Goal: Task Accomplishment & Management: Use online tool/utility

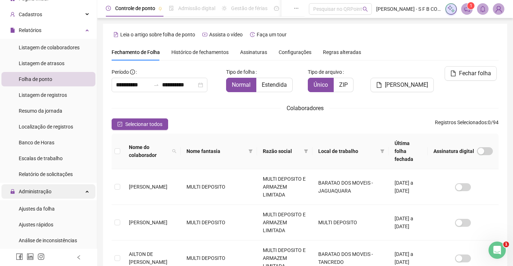
scroll to position [72, 0]
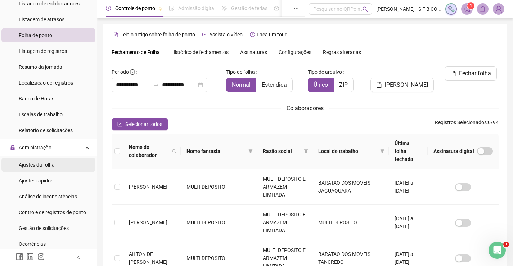
click at [43, 166] on span "Ajustes da folha" at bounding box center [37, 165] width 36 height 6
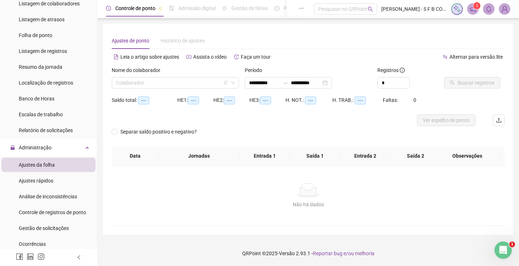
type input "**********"
click at [152, 76] on div "Nome do colaborador" at bounding box center [175, 71] width 127 height 11
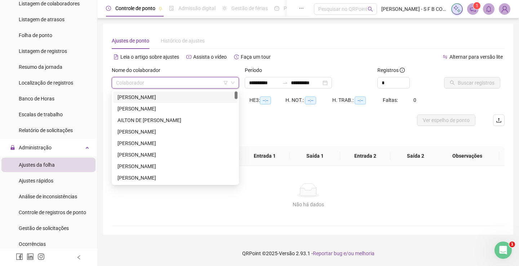
click at [148, 85] on input "search" at bounding box center [172, 82] width 112 height 11
type input "***"
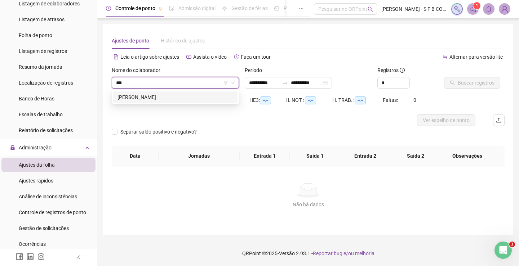
click at [148, 95] on div "[PERSON_NAME]" at bounding box center [175, 97] width 116 height 8
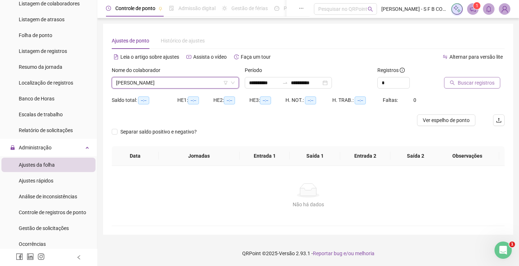
click at [459, 83] on span "Buscar registros" at bounding box center [476, 83] width 37 height 8
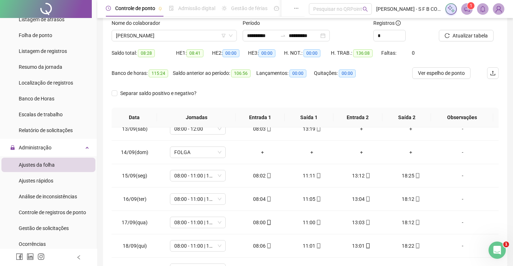
scroll to position [30, 0]
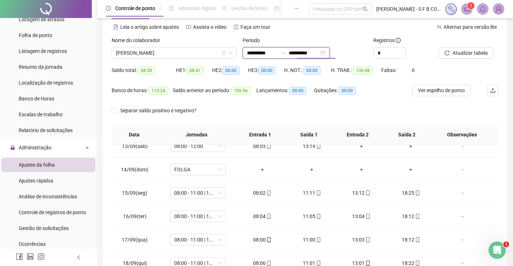
click at [311, 54] on input "**********" at bounding box center [304, 53] width 30 height 8
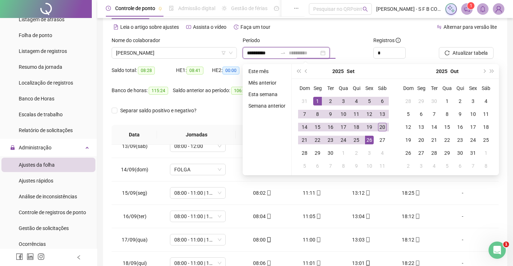
type input "**********"
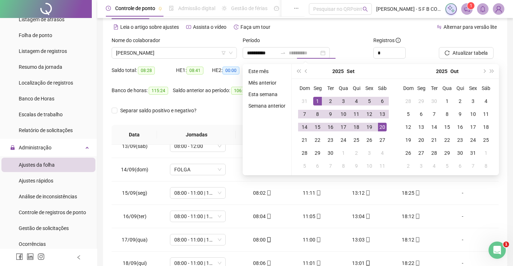
click at [382, 128] on div "20" at bounding box center [382, 127] width 9 height 9
type input "**********"
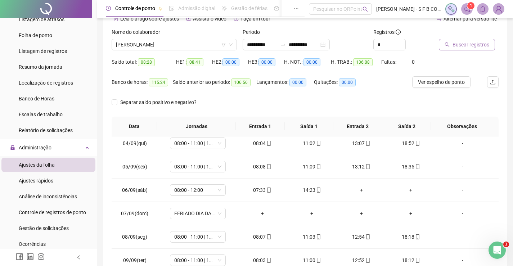
scroll to position [0, 0]
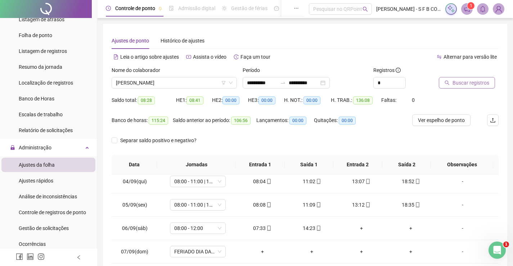
click at [464, 85] on span "Buscar registros" at bounding box center [471, 83] width 37 height 8
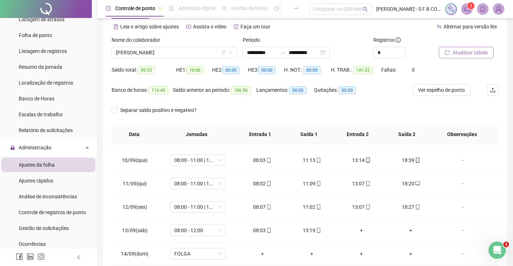
scroll to position [30, 0]
click at [179, 48] on span "[PERSON_NAME]" at bounding box center [174, 53] width 117 height 11
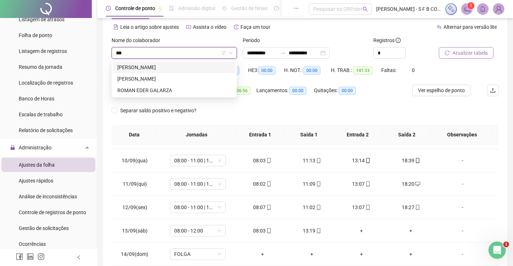
scroll to position [0, 0]
type input "******"
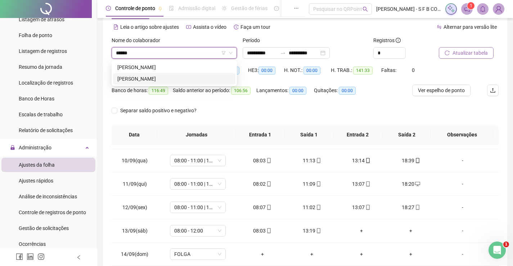
drag, startPoint x: 159, startPoint y: 83, endPoint x: 208, endPoint y: 81, distance: 49.8
click at [161, 83] on div "[PERSON_NAME]" at bounding box center [174, 79] width 123 height 12
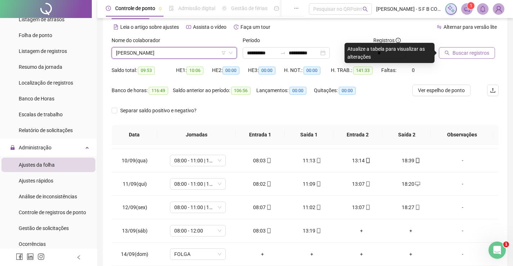
click at [472, 58] on button "Buscar registros" at bounding box center [467, 53] width 56 height 12
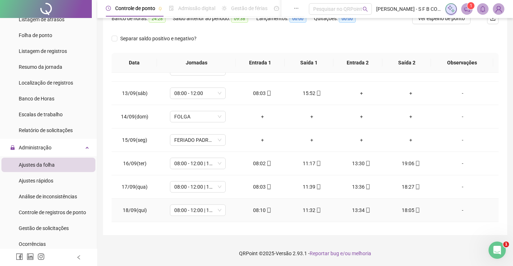
scroll to position [315, 0]
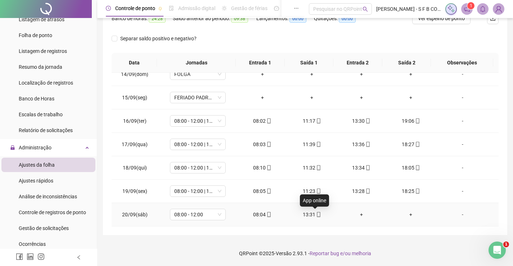
click at [316, 214] on icon "mobile" at bounding box center [318, 214] width 5 height 5
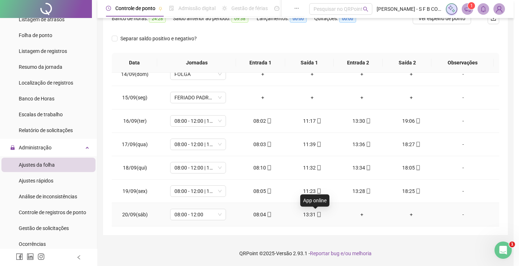
type input "**********"
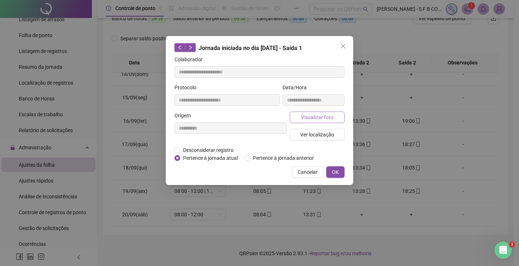
click at [321, 120] on span "Visualizar foto" at bounding box center [317, 117] width 32 height 8
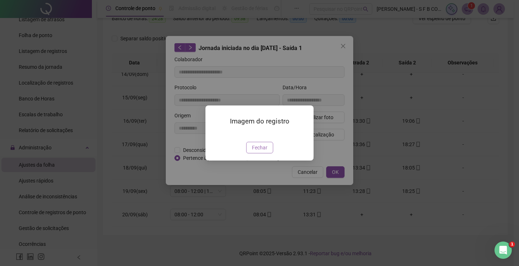
click at [263, 152] on span "Fechar" at bounding box center [259, 148] width 15 height 8
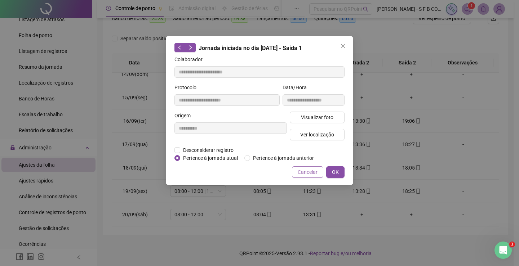
click at [306, 174] on span "Cancelar" at bounding box center [308, 172] width 20 height 8
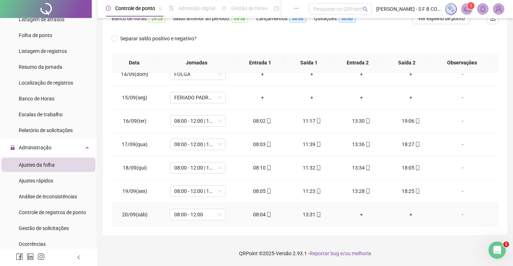
drag, startPoint x: 261, startPoint y: 209, endPoint x: 262, endPoint y: 213, distance: 4.0
click at [262, 209] on td "08:04" at bounding box center [263, 214] width 50 height 23
click at [262, 213] on div "08:04" at bounding box center [263, 215] width 38 height 8
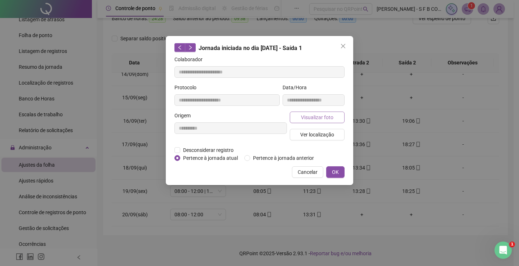
click at [325, 120] on span "Visualizar foto" at bounding box center [317, 117] width 32 height 8
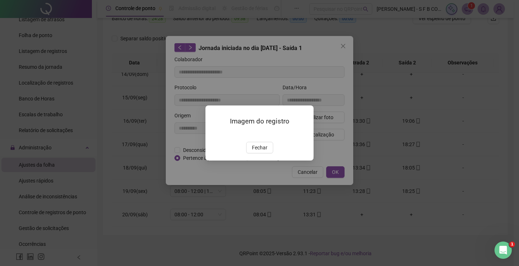
type input "**********"
click at [261, 152] on span "Fechar" at bounding box center [259, 148] width 15 height 8
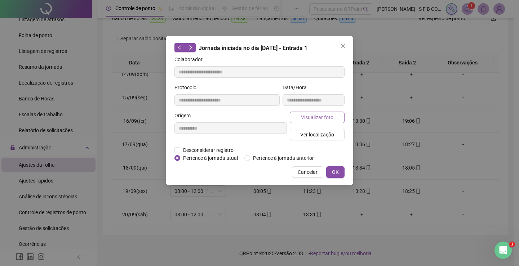
click at [335, 119] on button "Visualizar foto" at bounding box center [317, 118] width 55 height 12
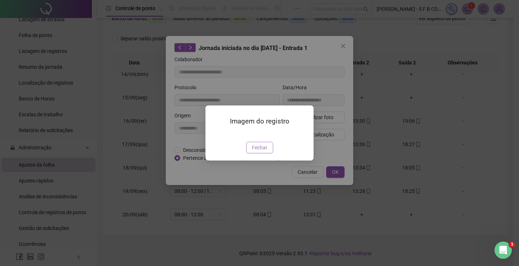
click at [266, 152] on span "Fechar" at bounding box center [259, 148] width 15 height 8
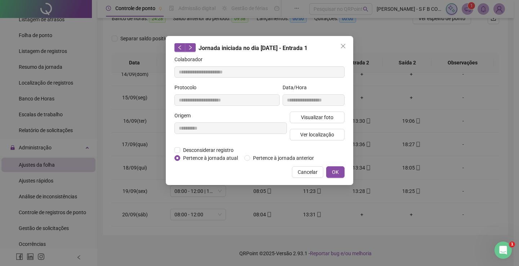
drag, startPoint x: 294, startPoint y: 176, endPoint x: 298, endPoint y: 174, distance: 5.2
click at [295, 175] on button "Cancelar" at bounding box center [307, 172] width 31 height 12
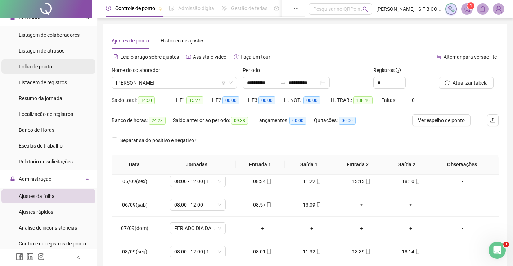
scroll to position [0, 0]
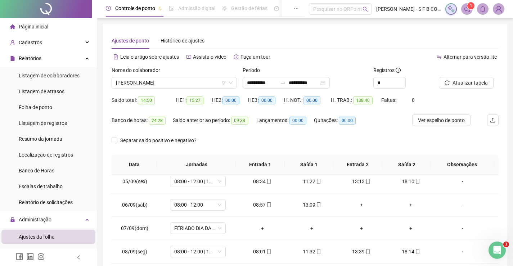
click at [52, 27] on li "Página inicial" at bounding box center [48, 26] width 94 height 14
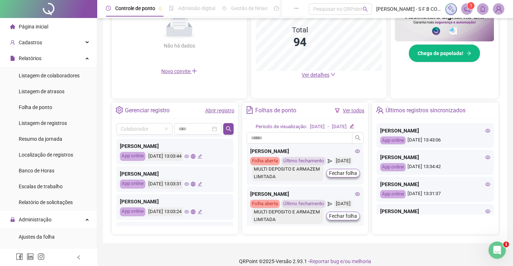
scroll to position [321, 0]
